Goal: Task Accomplishment & Management: Manage account settings

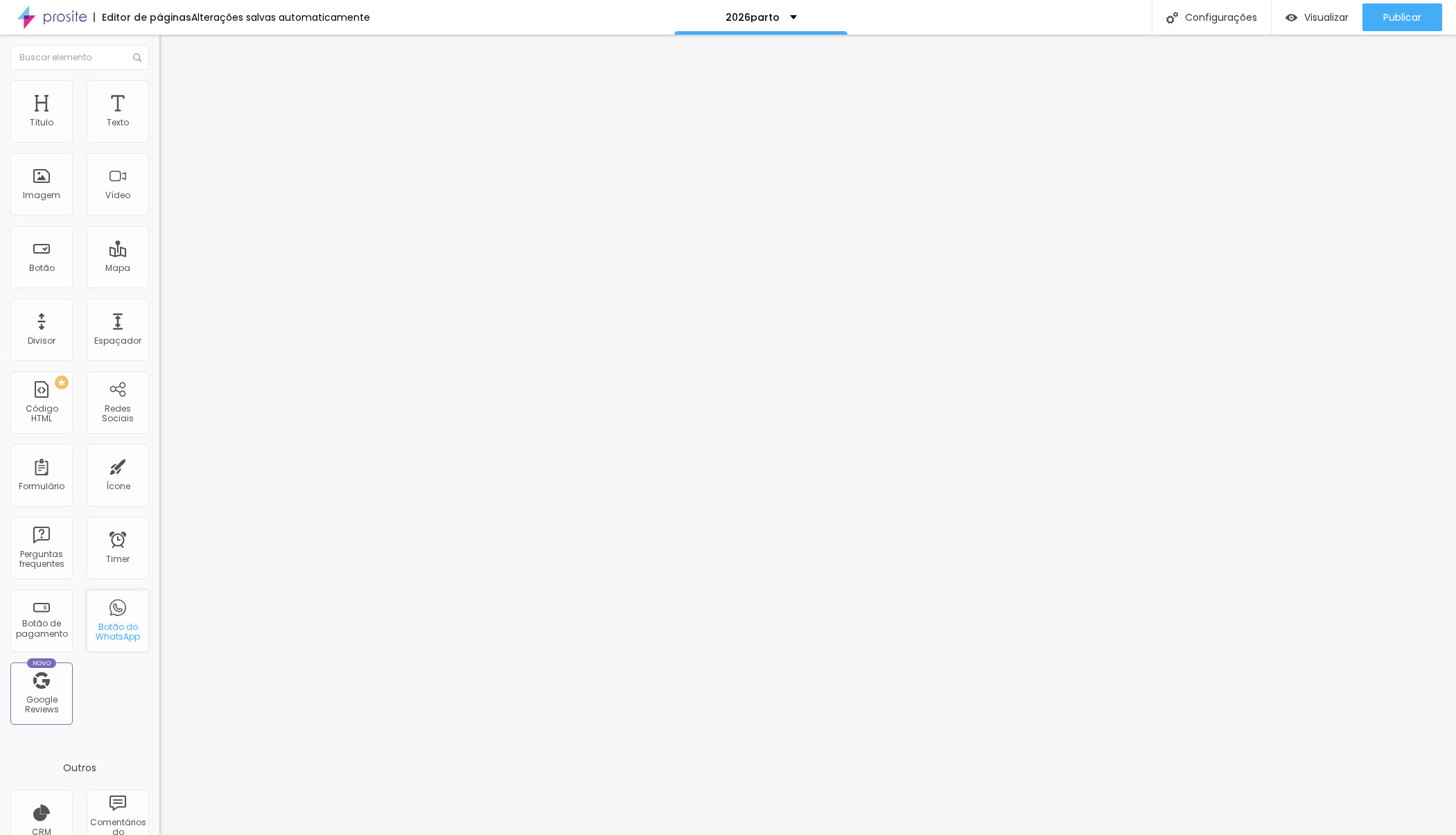
click at [111, 619] on div "Botão do WhatsApp" at bounding box center [118, 621] width 63 height 63
click at [160, 120] on span "Trocar imagem" at bounding box center [197, 113] width 76 height 12
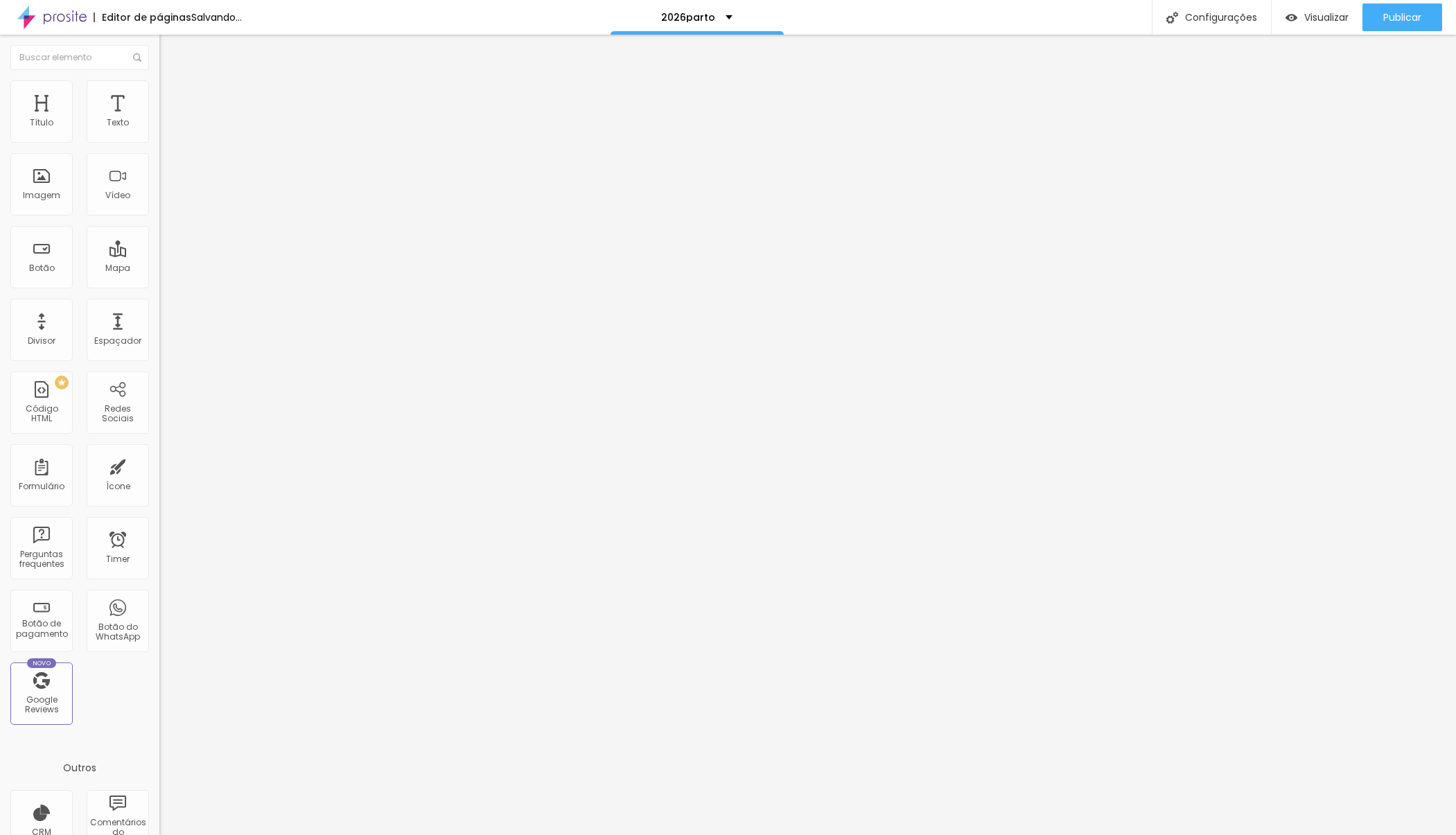
click at [160, 120] on span "Trocar imagem" at bounding box center [197, 113] width 76 height 12
drag, startPoint x: 411, startPoint y: 460, endPoint x: 535, endPoint y: 529, distance: 141.9
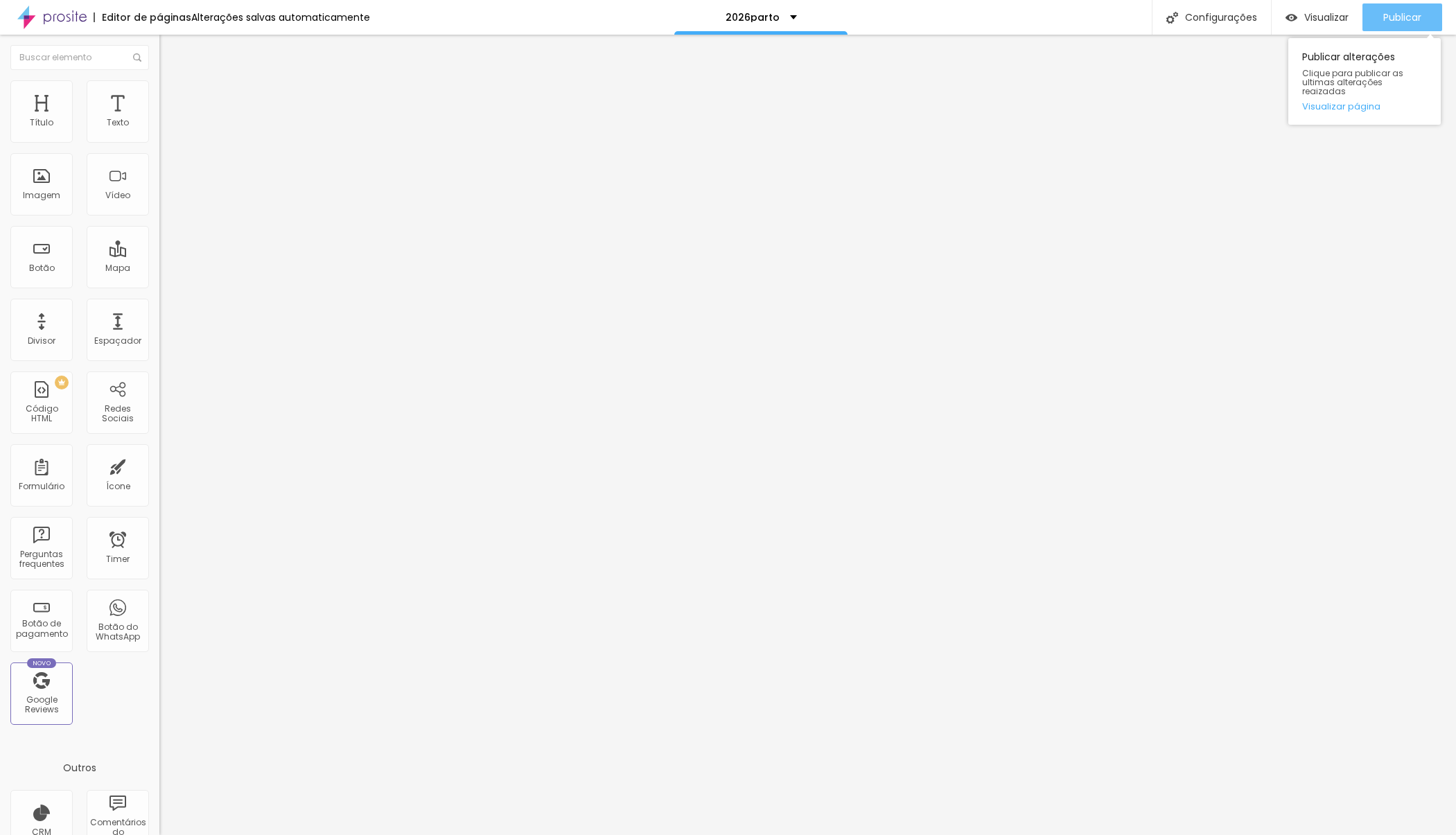
click at [1395, 17] on span "Publicar" at bounding box center [1403, 18] width 38 height 11
click at [160, 120] on span "Trocar imagem" at bounding box center [197, 113] width 76 height 12
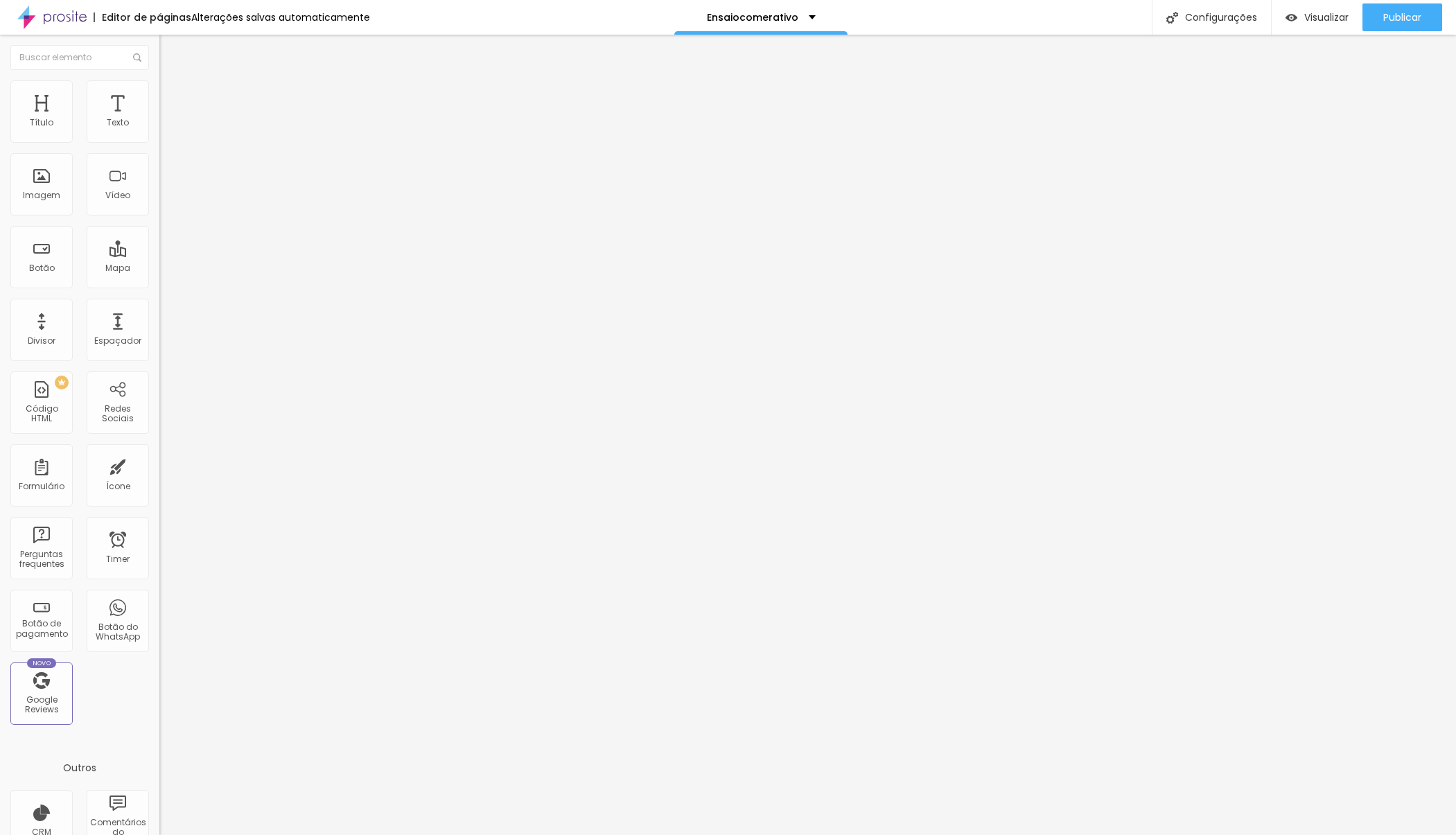
click at [160, 120] on span "Trocar imagem" at bounding box center [197, 113] width 76 height 12
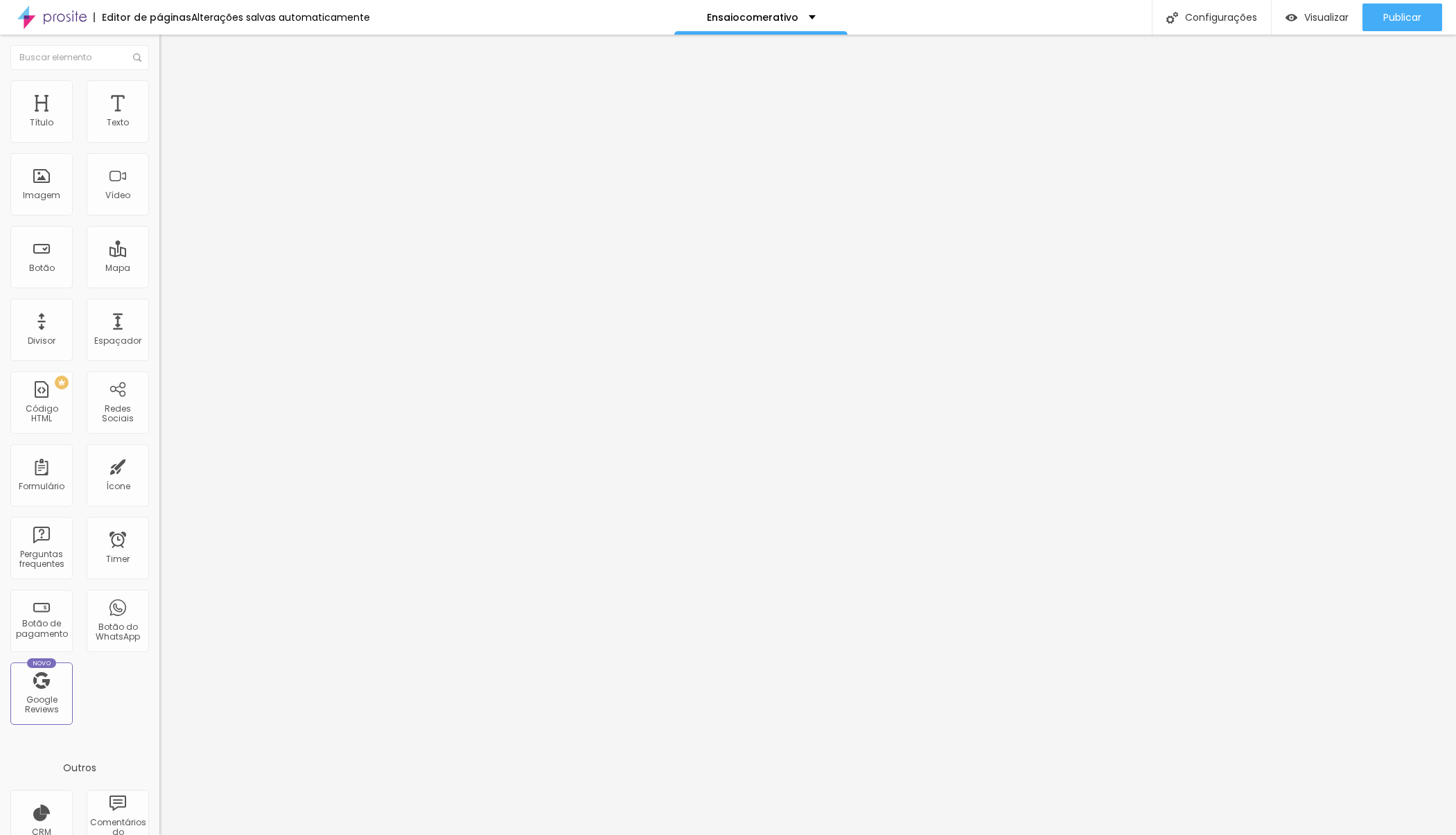
click at [160, 217] on span "1:1 Quadrado" at bounding box center [187, 210] width 55 height 12
click at [160, 234] on span "Padrão" at bounding box center [175, 227] width 31 height 12
click at [160, 247] on span "Quadrado" at bounding box center [182, 240] width 45 height 12
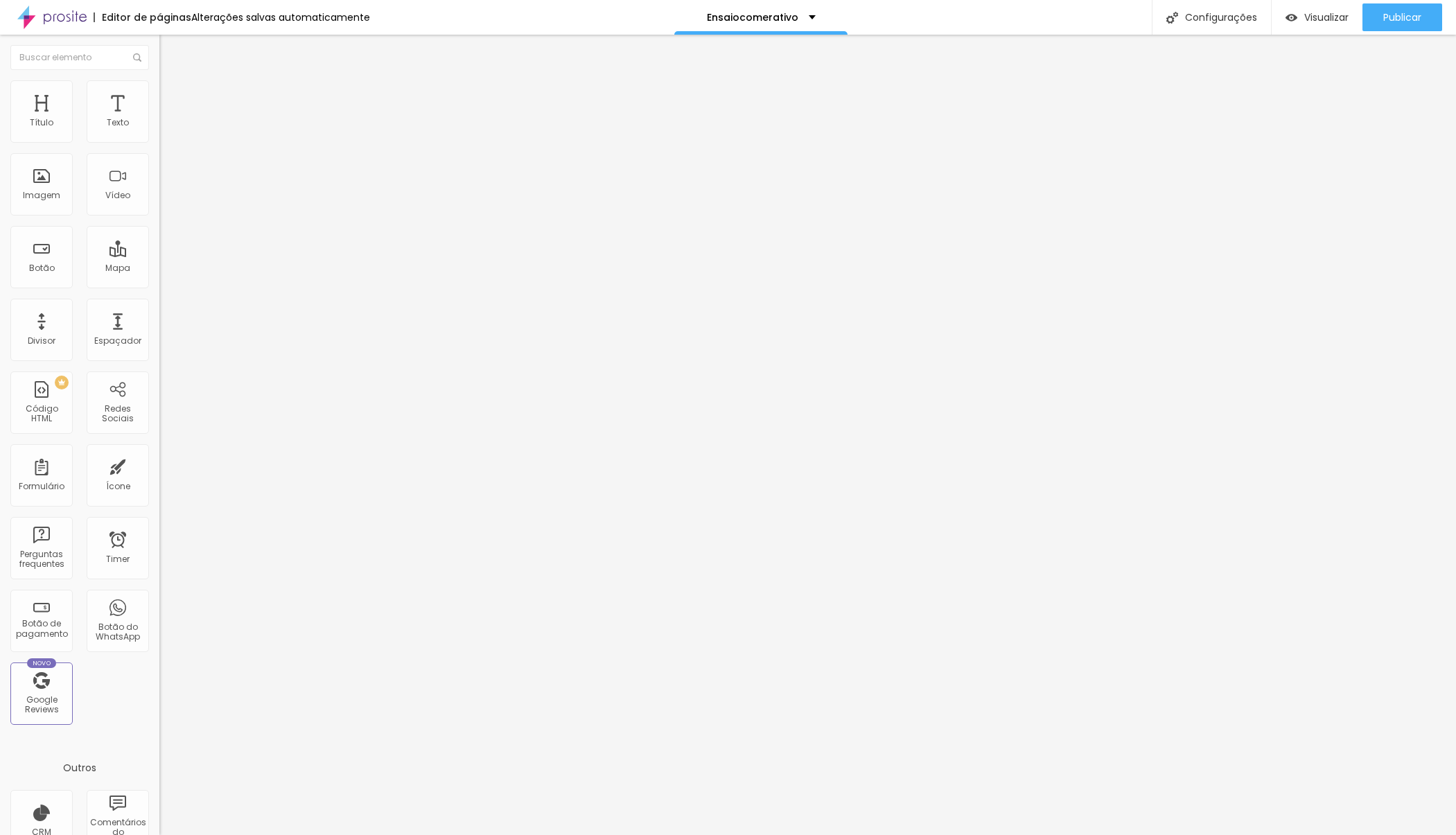
click at [160, 120] on span "Trocar imagem" at bounding box center [197, 113] width 76 height 12
click at [1417, 15] on span "Publicar" at bounding box center [1403, 18] width 38 height 11
